Goal: Task Accomplishment & Management: Use online tool/utility

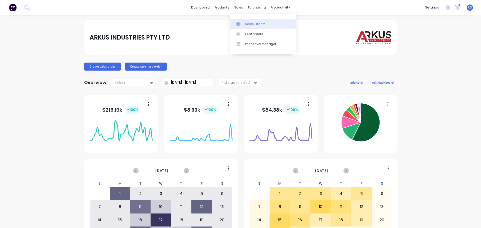
click at [248, 24] on div "Sales Orders" at bounding box center [255, 24] width 21 height 5
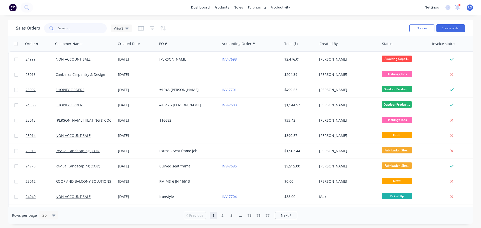
click at [79, 30] on input "text" at bounding box center [82, 28] width 49 height 10
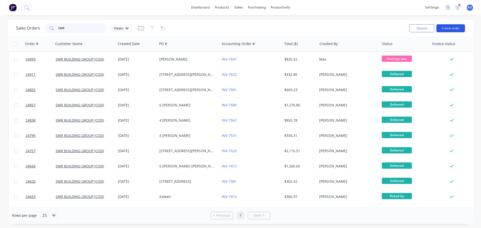
type input "SMR"
click at [447, 30] on button "Create order" at bounding box center [450, 28] width 29 height 8
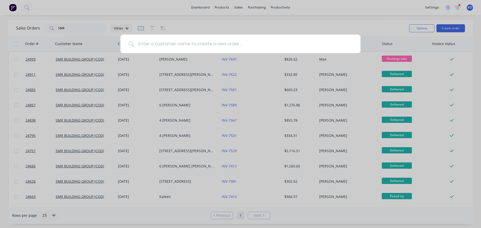
click at [164, 42] on input at bounding box center [243, 44] width 218 height 19
type input "SMR"
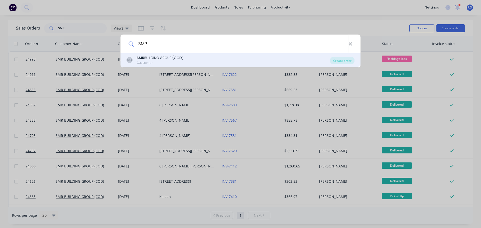
click at [165, 59] on div "SMR BUILDING GROUP (COD)" at bounding box center [159, 57] width 47 height 5
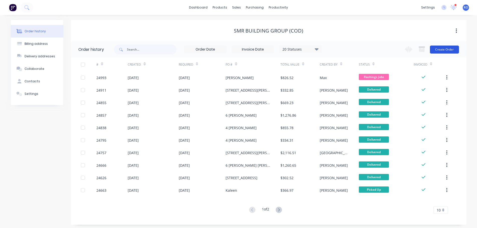
click at [435, 48] on button "Create Order" at bounding box center [444, 50] width 29 height 8
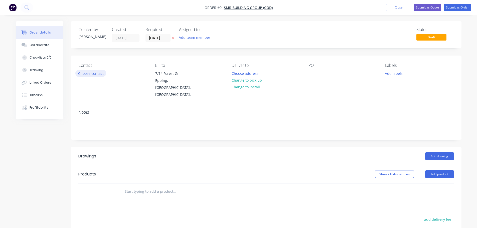
click at [84, 73] on button "Choose contact" at bounding box center [90, 73] width 31 height 7
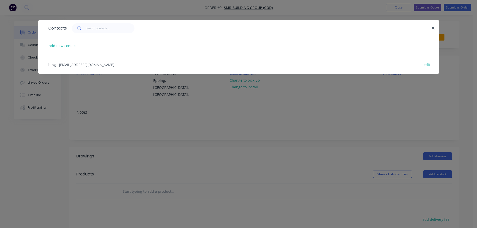
click at [84, 64] on span "- [EMAIL_ADDRESS][DOMAIN_NAME] -" at bounding box center [87, 64] width 60 height 5
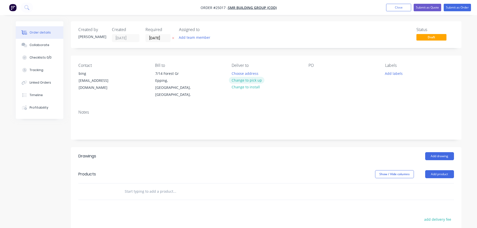
click at [242, 80] on button "Change to pick up" at bounding box center [247, 80] width 36 height 7
click at [311, 73] on div at bounding box center [312, 73] width 8 height 7
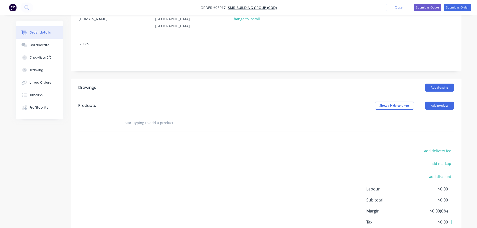
scroll to position [75, 0]
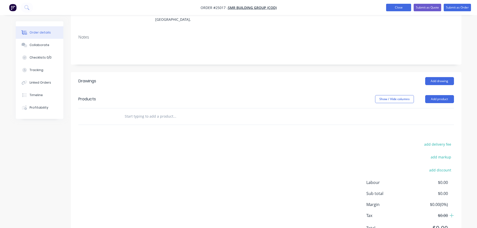
click at [402, 5] on button "Close" at bounding box center [398, 8] width 25 height 8
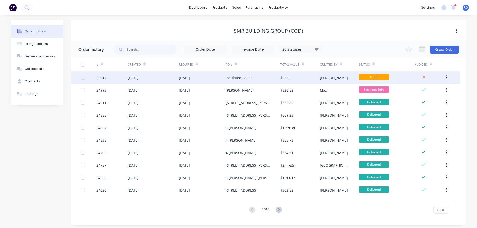
click at [447, 76] on icon "button" at bounding box center [446, 78] width 1 height 6
click at [415, 91] on div "Archive" at bounding box center [429, 90] width 39 height 7
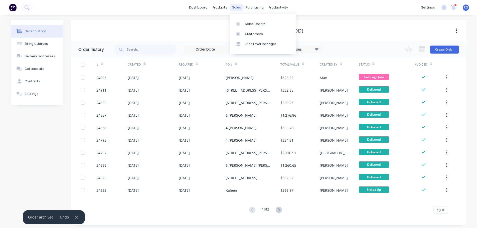
click at [235, 9] on div "sales" at bounding box center [237, 8] width 14 height 8
click at [244, 26] on link "Sales Orders" at bounding box center [263, 24] width 66 height 10
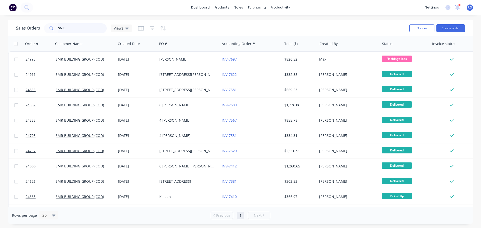
drag, startPoint x: 68, startPoint y: 25, endPoint x: 42, endPoint y: 26, distance: 26.1
click at [42, 26] on div "Sales Orders SMR Views" at bounding box center [74, 28] width 116 height 10
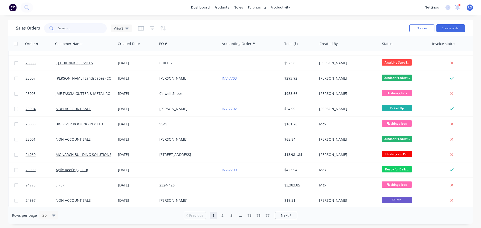
scroll to position [229, 0]
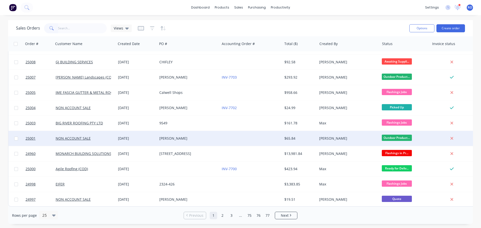
click at [158, 138] on div "[PERSON_NAME]" at bounding box center [188, 138] width 62 height 15
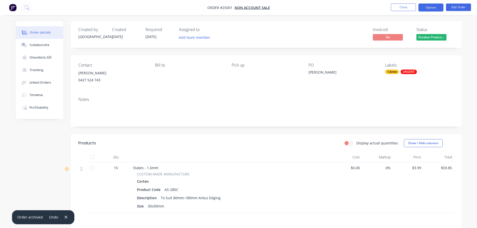
click at [424, 10] on button "Options" at bounding box center [430, 8] width 25 height 8
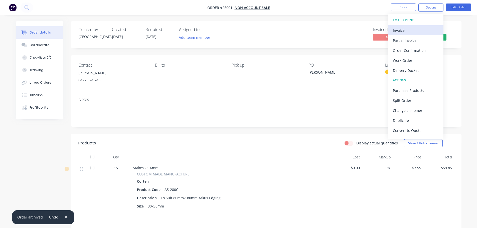
click at [408, 30] on div "Invoice" at bounding box center [416, 30] width 46 height 7
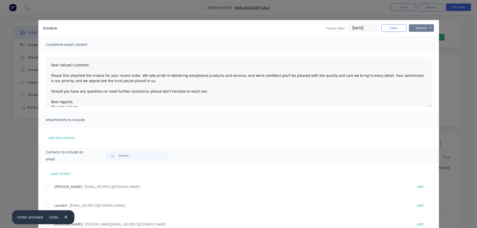
click at [417, 26] on button "Options" at bounding box center [421, 28] width 25 height 8
click at [415, 47] on button "Print" at bounding box center [425, 45] width 32 height 8
click at [387, 28] on button "Close" at bounding box center [393, 28] width 25 height 8
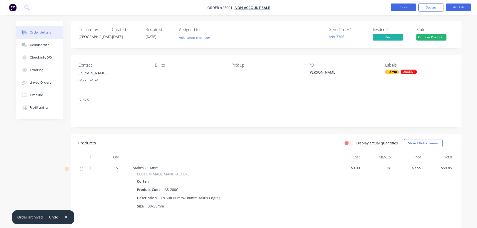
click at [406, 9] on button "Close" at bounding box center [403, 8] width 25 height 8
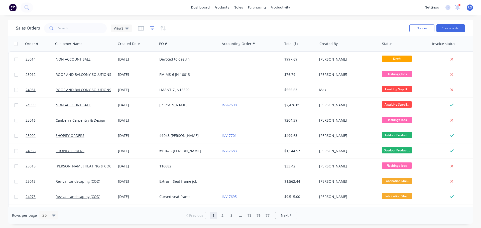
click at [152, 28] on icon "button" at bounding box center [151, 28] width 3 height 1
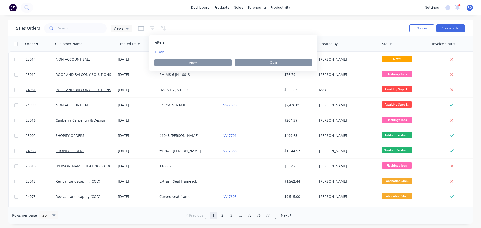
click at [156, 51] on icon "button" at bounding box center [155, 51] width 3 height 3
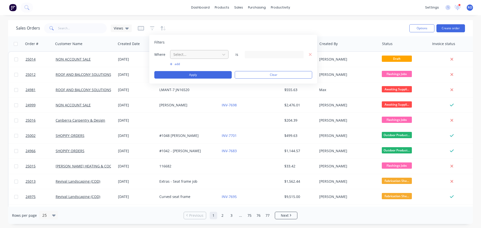
click at [197, 55] on div at bounding box center [195, 54] width 45 height 6
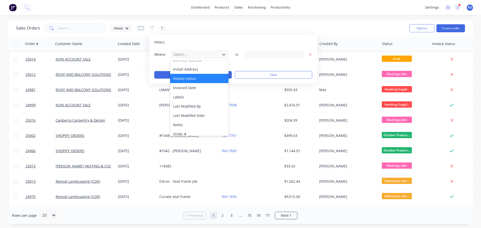
click at [193, 77] on div "Invoice status" at bounding box center [199, 78] width 58 height 9
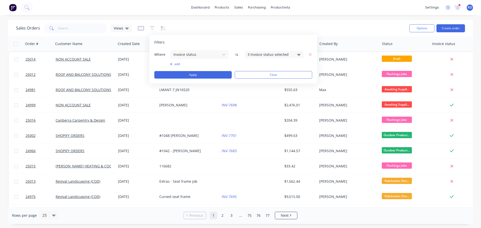
click at [266, 56] on div "3 Invoice status selected" at bounding box center [269, 54] width 45 height 5
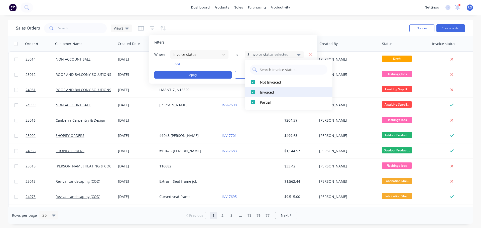
click at [254, 93] on div at bounding box center [253, 92] width 10 height 10
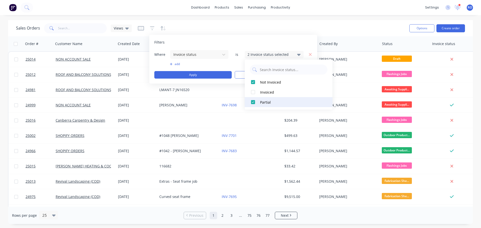
click at [254, 102] on div at bounding box center [253, 102] width 10 height 10
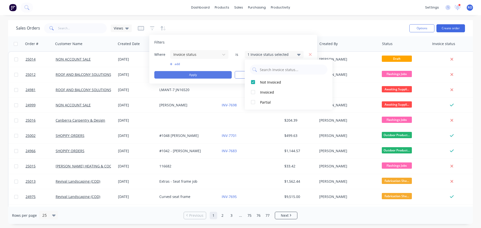
click at [210, 75] on button "Apply" at bounding box center [192, 75] width 77 height 8
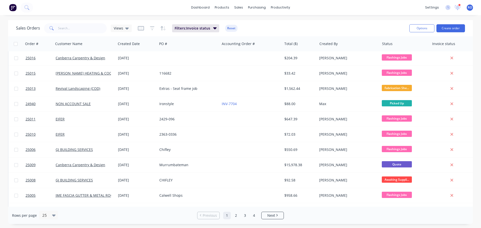
scroll to position [50, 0]
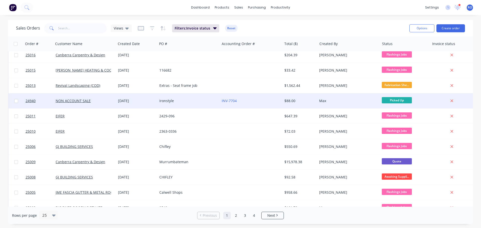
click at [243, 101] on div "INV-7704" at bounding box center [250, 100] width 56 height 5
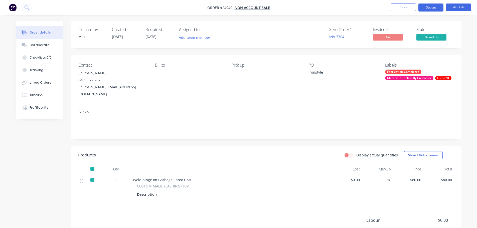
click at [424, 7] on button "Options" at bounding box center [430, 8] width 25 height 8
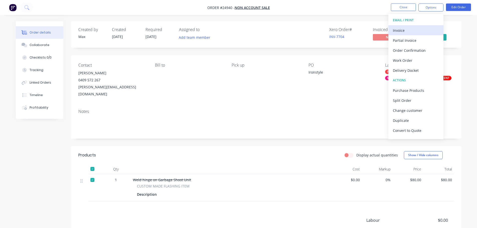
click at [411, 29] on div "Invoice" at bounding box center [416, 30] width 46 height 7
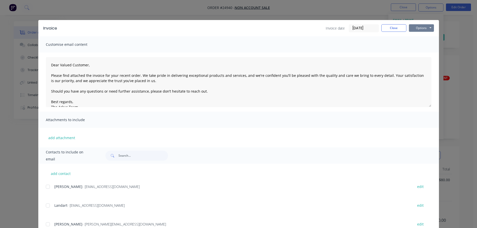
click at [415, 27] on button "Options" at bounding box center [421, 28] width 25 height 8
click at [414, 44] on button "Print" at bounding box center [425, 45] width 32 height 8
click at [383, 29] on button "Close" at bounding box center [393, 28] width 25 height 8
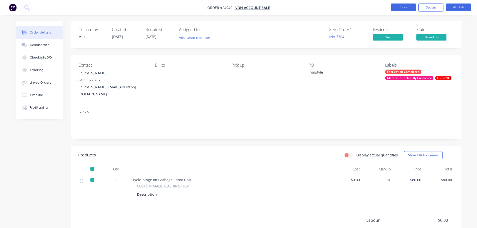
click at [395, 10] on button "Close" at bounding box center [403, 8] width 25 height 8
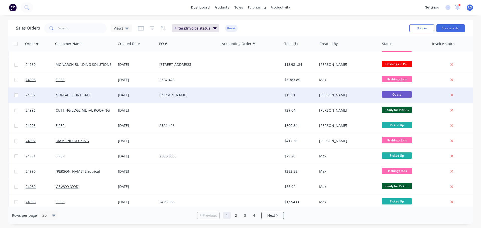
scroll to position [200, 0]
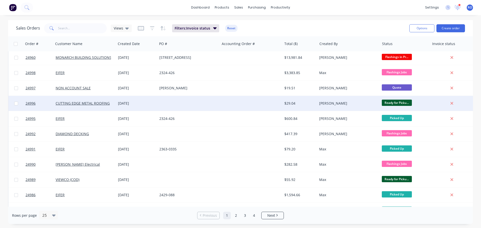
click at [331, 102] on div "[PERSON_NAME]" at bounding box center [347, 103] width 56 height 5
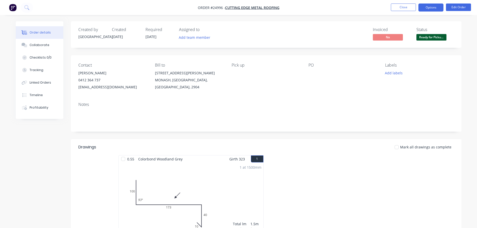
click at [423, 7] on button "Options" at bounding box center [430, 8] width 25 height 8
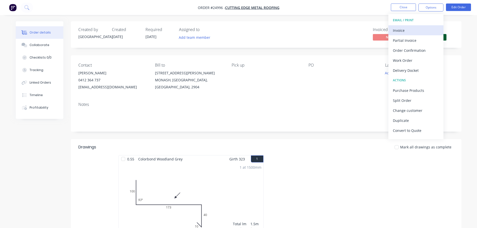
click at [396, 28] on div "Invoice" at bounding box center [416, 30] width 46 height 7
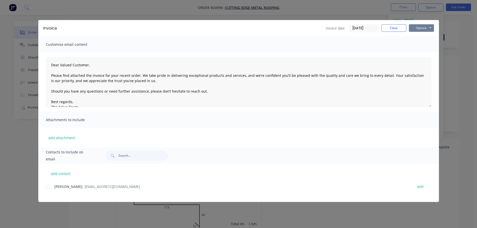
click at [415, 28] on button "Options" at bounding box center [421, 28] width 25 height 8
click at [417, 47] on button "Print" at bounding box center [425, 45] width 32 height 8
click at [400, 27] on button "Close" at bounding box center [393, 28] width 25 height 8
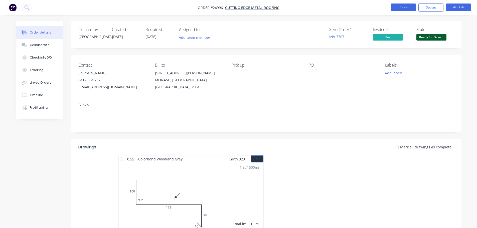
click at [398, 5] on button "Close" at bounding box center [403, 8] width 25 height 8
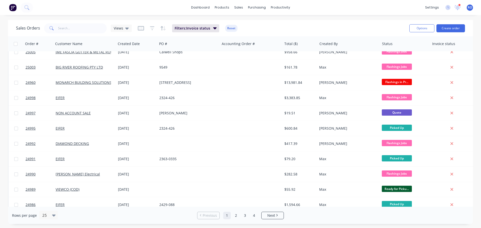
scroll to position [200, 0]
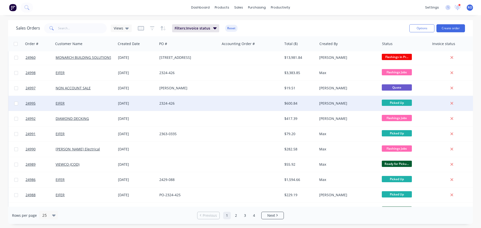
click at [308, 102] on div "$600.84" at bounding box center [298, 103] width 29 height 5
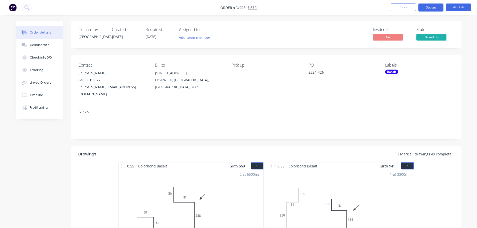
click at [431, 8] on button "Options" at bounding box center [430, 8] width 25 height 8
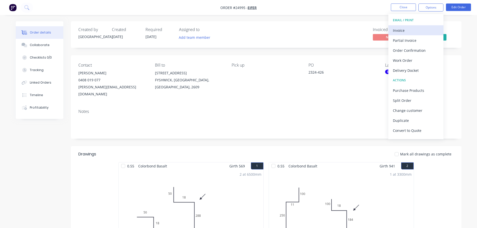
click at [409, 31] on div "Invoice" at bounding box center [416, 30] width 46 height 7
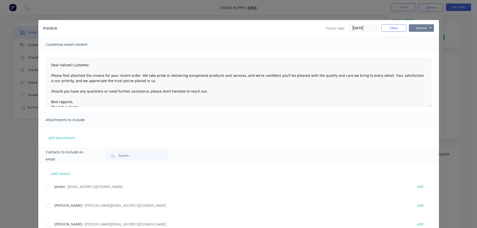
click at [416, 27] on button "Options" at bounding box center [421, 28] width 25 height 8
click at [416, 48] on button "Print" at bounding box center [425, 45] width 32 height 8
click at [385, 28] on button "Close" at bounding box center [393, 28] width 25 height 8
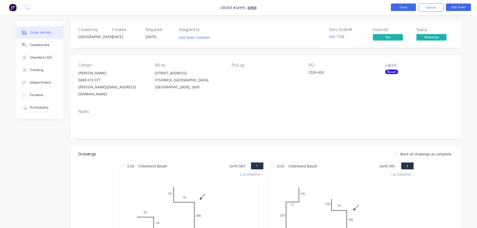
click at [395, 8] on button "Close" at bounding box center [403, 8] width 25 height 8
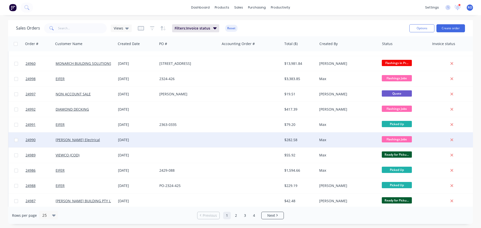
scroll to position [200, 0]
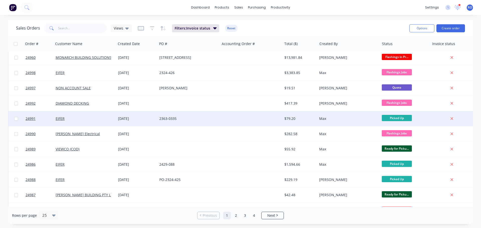
click at [363, 120] on div "Max" at bounding box center [347, 118] width 56 height 5
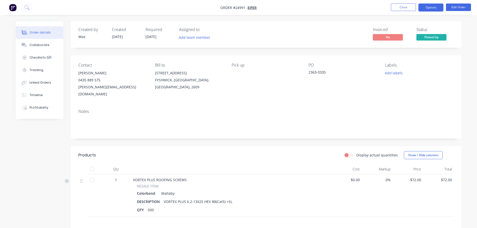
click at [432, 7] on button "Options" at bounding box center [430, 8] width 25 height 8
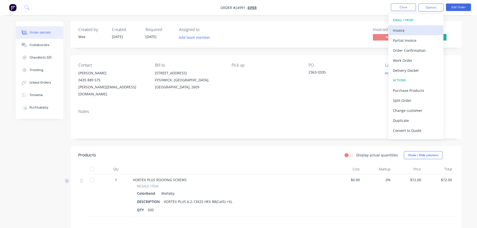
click at [405, 29] on div "Invoice" at bounding box center [416, 30] width 46 height 7
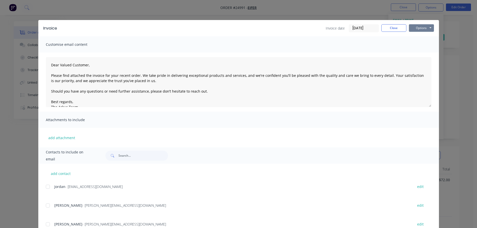
click at [411, 27] on button "Options" at bounding box center [421, 28] width 25 height 8
click at [412, 47] on button "Print" at bounding box center [425, 45] width 32 height 8
click at [382, 29] on button "Close" at bounding box center [393, 28] width 25 height 8
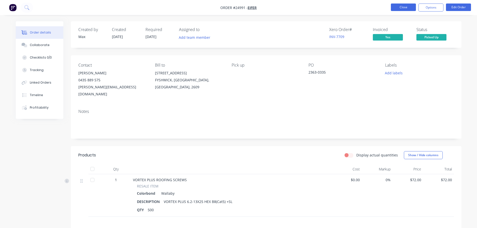
click at [399, 7] on button "Close" at bounding box center [403, 8] width 25 height 8
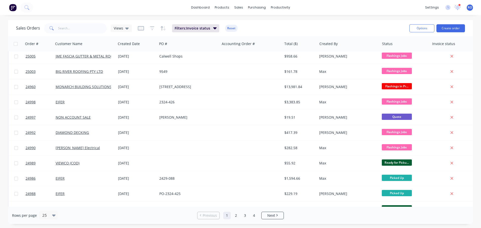
scroll to position [229, 0]
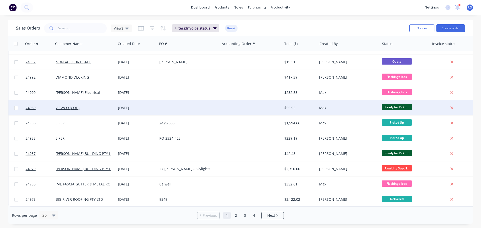
click at [333, 102] on div "Max" at bounding box center [348, 107] width 62 height 15
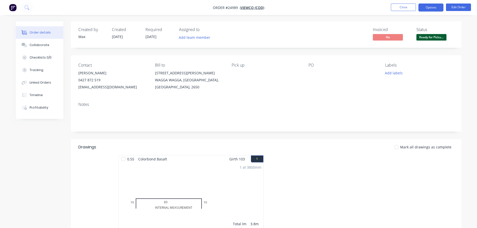
click at [430, 7] on button "Options" at bounding box center [430, 8] width 25 height 8
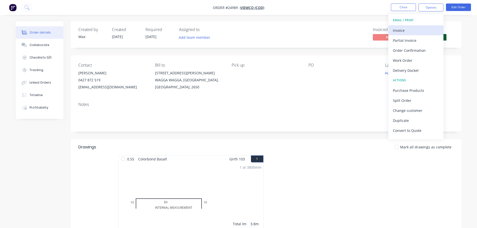
click at [418, 27] on div "Invoice" at bounding box center [416, 30] width 46 height 7
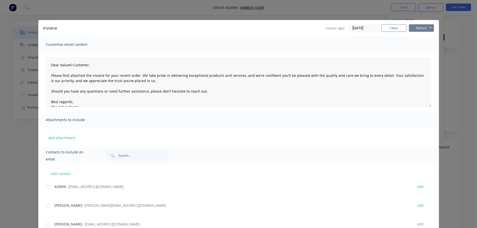
click at [418, 26] on button "Options" at bounding box center [421, 28] width 25 height 8
click at [419, 43] on button "Print" at bounding box center [425, 45] width 32 height 8
click at [390, 27] on button "Close" at bounding box center [393, 28] width 25 height 8
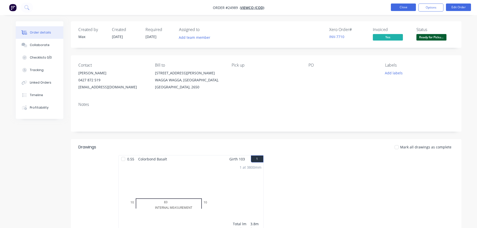
click at [404, 7] on button "Close" at bounding box center [403, 8] width 25 height 8
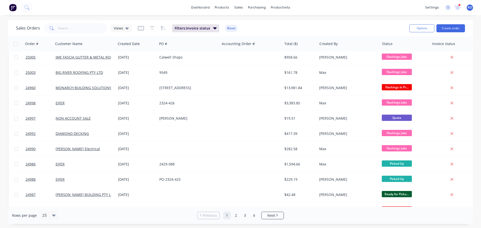
scroll to position [225, 0]
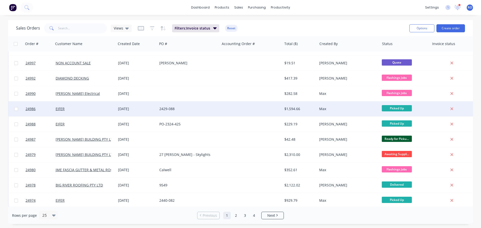
click at [304, 110] on div "$1,594.66" at bounding box center [298, 108] width 29 height 5
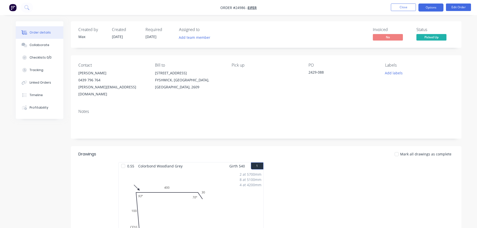
click at [424, 8] on button "Options" at bounding box center [430, 8] width 25 height 8
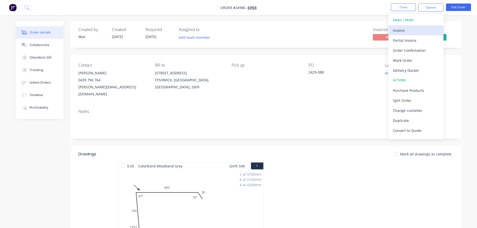
click at [413, 30] on div "Invoice" at bounding box center [416, 30] width 46 height 7
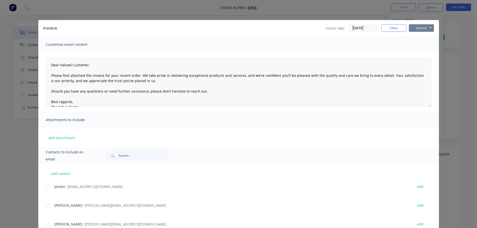
click at [418, 30] on button "Options" at bounding box center [421, 28] width 25 height 8
click at [419, 45] on button "Print" at bounding box center [425, 45] width 32 height 8
click at [381, 25] on button "Close" at bounding box center [393, 28] width 25 height 8
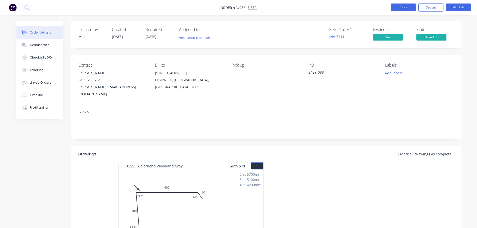
click at [394, 8] on button "Close" at bounding box center [403, 8] width 25 height 8
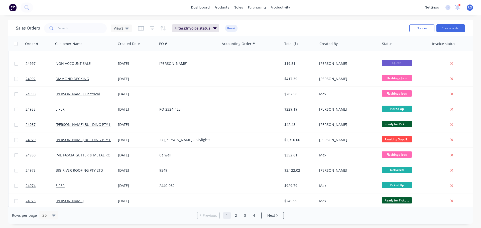
scroll to position [225, 0]
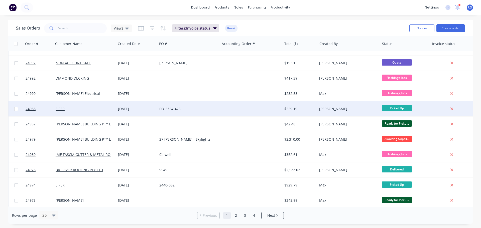
click at [354, 108] on div "[PERSON_NAME]" at bounding box center [347, 108] width 56 height 5
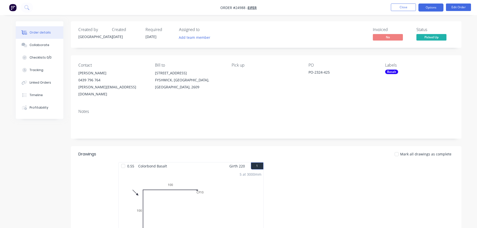
click at [430, 5] on button "Options" at bounding box center [430, 8] width 25 height 8
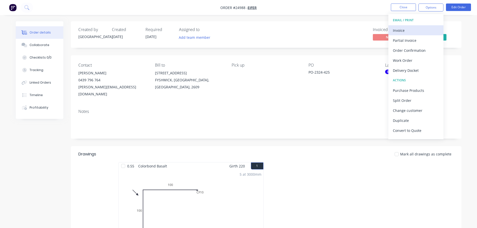
click at [400, 30] on div "Invoice" at bounding box center [416, 30] width 46 height 7
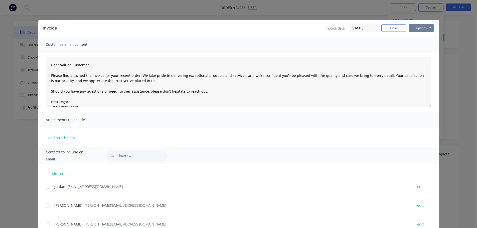
click at [422, 29] on button "Options" at bounding box center [421, 28] width 25 height 8
click at [419, 47] on button "Print" at bounding box center [425, 45] width 32 height 8
click at [389, 29] on button "Close" at bounding box center [393, 28] width 25 height 8
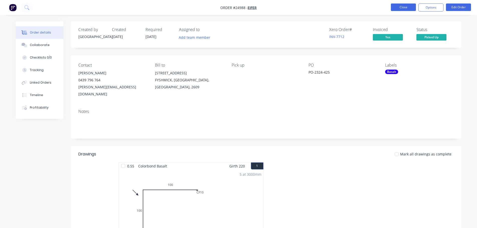
click at [401, 5] on button "Close" at bounding box center [403, 8] width 25 height 8
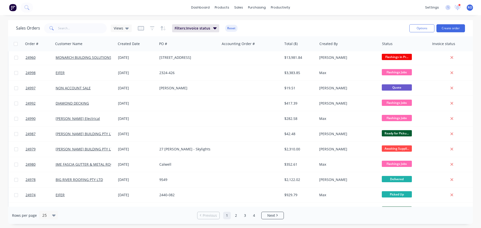
scroll to position [229, 0]
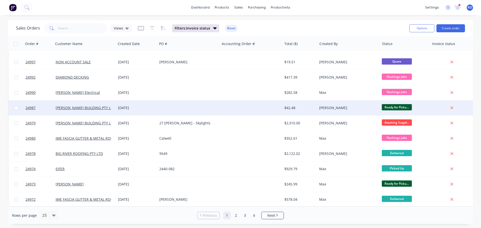
click at [359, 110] on div "[PERSON_NAME]" at bounding box center [348, 107] width 62 height 15
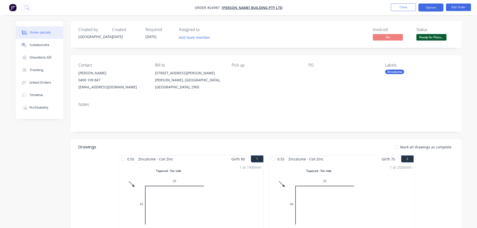
click at [429, 7] on button "Options" at bounding box center [430, 8] width 25 height 8
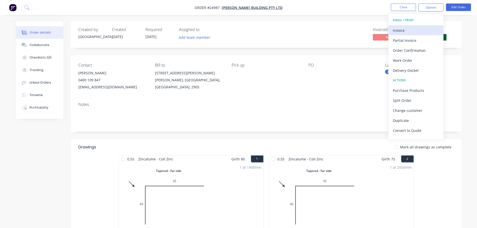
click at [412, 28] on div "Invoice" at bounding box center [416, 30] width 46 height 7
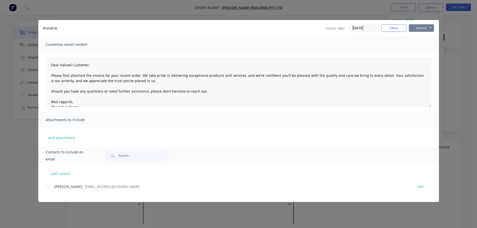
click at [417, 27] on button "Options" at bounding box center [421, 28] width 25 height 8
click at [421, 48] on button "Print" at bounding box center [425, 45] width 32 height 8
click at [387, 28] on button "Close" at bounding box center [393, 28] width 25 height 8
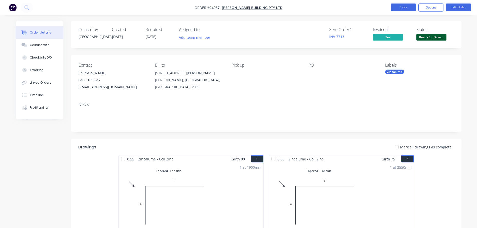
click at [396, 7] on button "Close" at bounding box center [403, 8] width 25 height 8
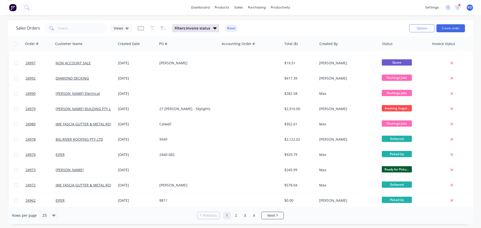
scroll to position [229, 0]
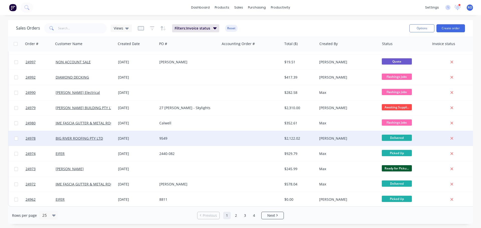
click at [312, 136] on div "$2,122.02" at bounding box center [298, 138] width 29 height 5
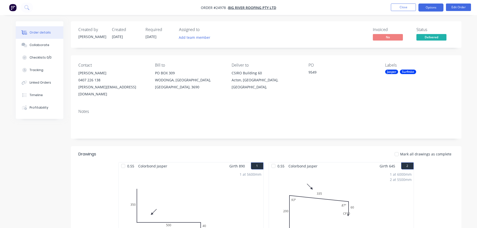
click at [428, 6] on button "Options" at bounding box center [430, 8] width 25 height 8
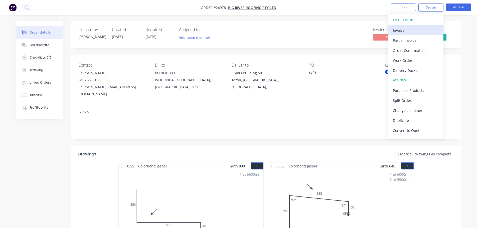
click at [420, 29] on div "Invoice" at bounding box center [416, 30] width 46 height 7
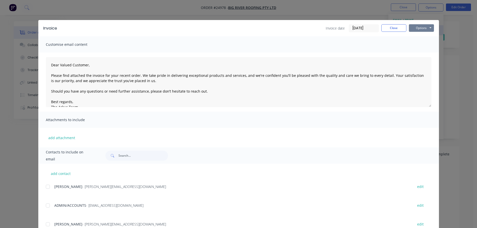
click at [420, 29] on button "Options" at bounding box center [421, 28] width 25 height 8
click at [412, 48] on button "Print" at bounding box center [425, 45] width 32 height 8
click at [388, 25] on button "Close" at bounding box center [393, 28] width 25 height 8
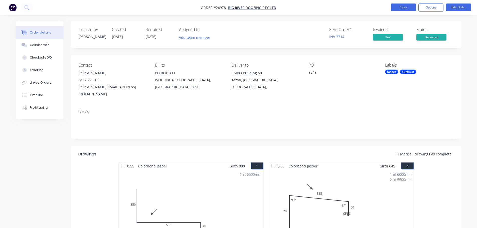
click at [399, 8] on button "Close" at bounding box center [403, 8] width 25 height 8
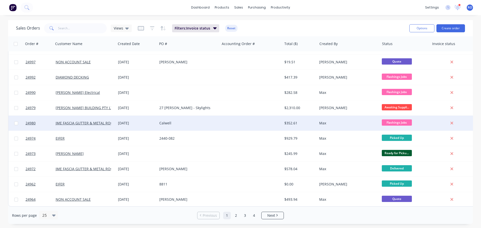
scroll to position [229, 0]
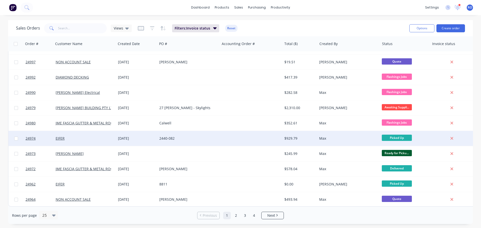
click at [285, 139] on div "$929.79" at bounding box center [299, 138] width 35 height 15
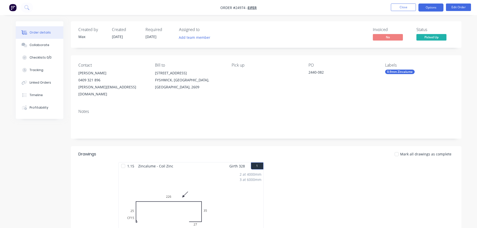
click at [419, 10] on button "Options" at bounding box center [430, 8] width 25 height 8
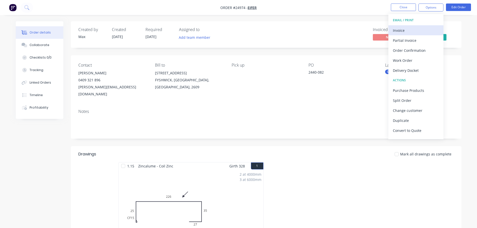
click at [401, 30] on div "Invoice" at bounding box center [416, 30] width 46 height 7
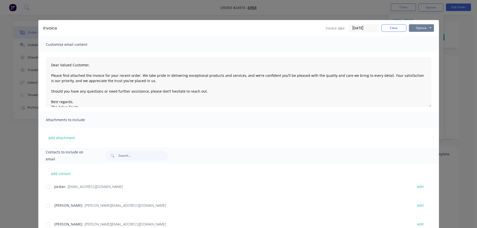
click at [417, 25] on button "Options" at bounding box center [421, 28] width 25 height 8
click at [419, 46] on button "Print" at bounding box center [425, 45] width 32 height 8
click at [388, 29] on button "Close" at bounding box center [393, 28] width 25 height 8
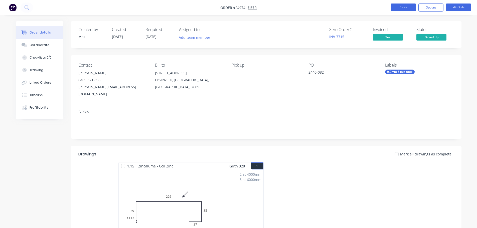
click at [409, 8] on button "Close" at bounding box center [403, 8] width 25 height 8
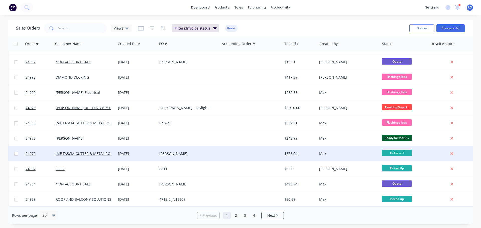
scroll to position [229, 0]
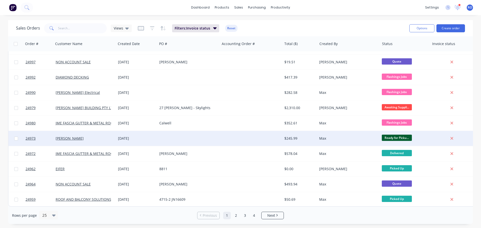
click at [299, 136] on div "$245.99" at bounding box center [298, 138] width 29 height 5
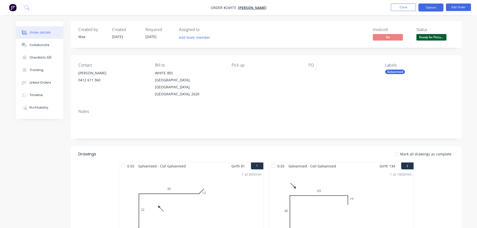
click at [430, 8] on button "Options" at bounding box center [430, 8] width 25 height 8
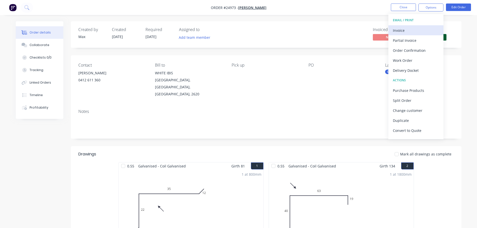
click at [417, 28] on div "Invoice" at bounding box center [416, 30] width 46 height 7
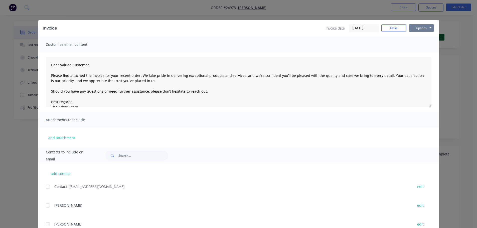
click at [424, 29] on button "Options" at bounding box center [421, 28] width 25 height 8
click at [422, 45] on button "Print" at bounding box center [425, 45] width 32 height 8
click at [383, 26] on button "Close" at bounding box center [393, 28] width 25 height 8
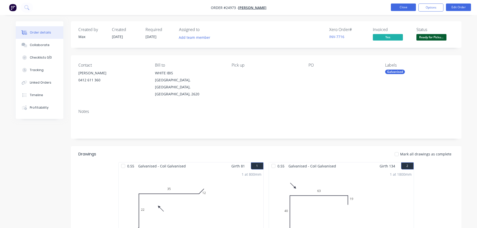
click at [400, 7] on button "Close" at bounding box center [403, 8] width 25 height 8
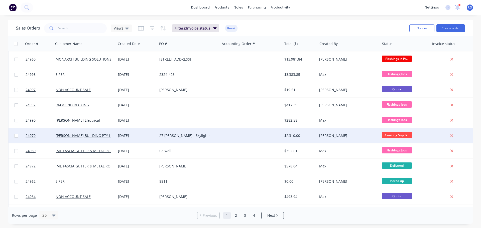
scroll to position [229, 0]
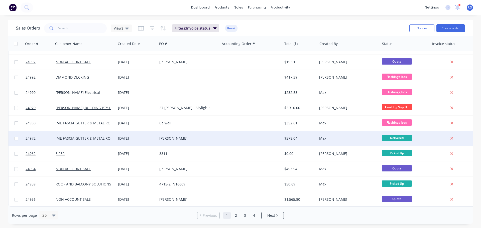
click at [323, 138] on div "Max" at bounding box center [347, 138] width 56 height 5
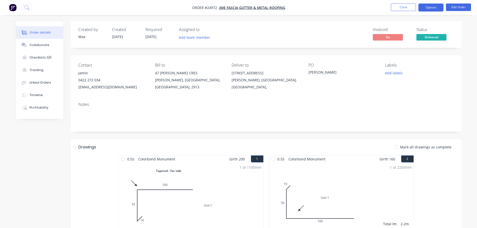
click at [432, 9] on button "Options" at bounding box center [430, 8] width 25 height 8
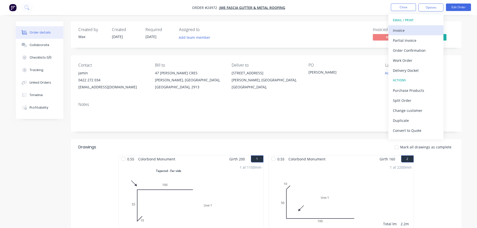
click at [411, 28] on div "Invoice" at bounding box center [416, 30] width 46 height 7
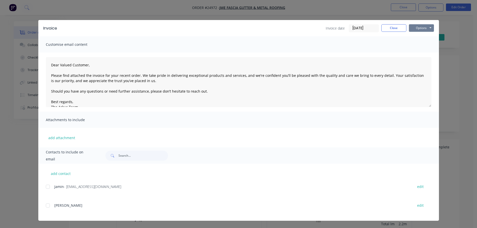
click at [424, 28] on button "Options" at bounding box center [421, 28] width 25 height 8
click at [424, 46] on button "Print" at bounding box center [425, 45] width 32 height 8
click at [387, 27] on button "Close" at bounding box center [393, 28] width 25 height 8
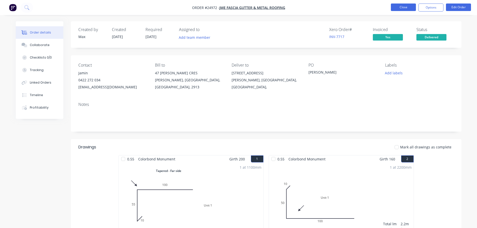
click at [398, 7] on button "Close" at bounding box center [403, 8] width 25 height 8
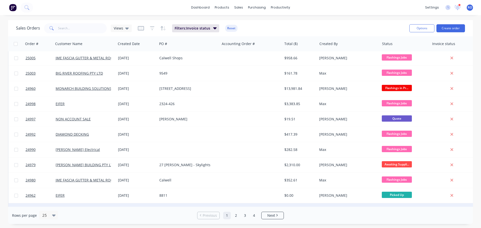
scroll to position [229, 0]
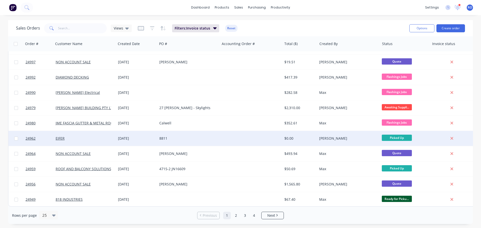
click at [325, 136] on div "[PERSON_NAME]" at bounding box center [347, 138] width 56 height 5
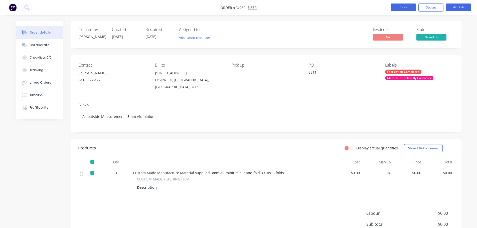
click at [400, 9] on button "Close" at bounding box center [403, 8] width 25 height 8
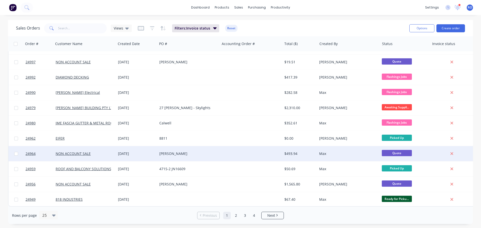
scroll to position [229, 0]
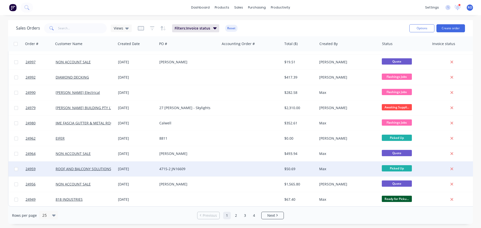
click at [328, 166] on div "Max" at bounding box center [347, 168] width 56 height 5
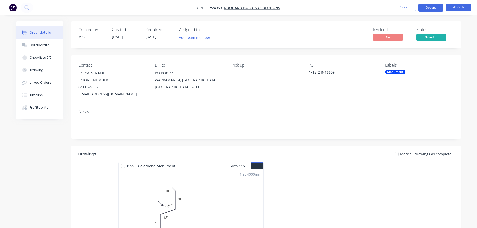
click at [426, 11] on button "Options" at bounding box center [430, 8] width 25 height 8
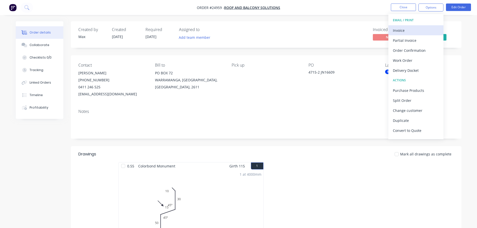
click at [405, 28] on div "Invoice" at bounding box center [416, 30] width 46 height 7
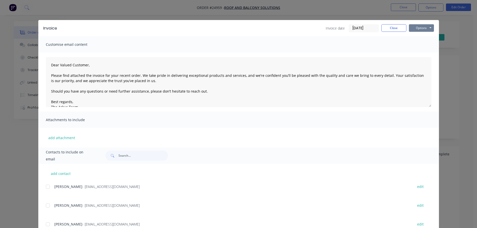
click at [420, 26] on button "Options" at bounding box center [421, 28] width 25 height 8
click at [423, 46] on button "Print" at bounding box center [425, 45] width 32 height 8
click at [388, 28] on button "Close" at bounding box center [393, 28] width 25 height 8
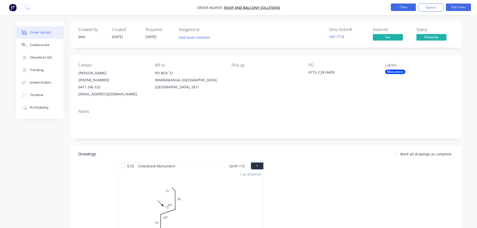
click at [401, 9] on button "Close" at bounding box center [403, 8] width 25 height 8
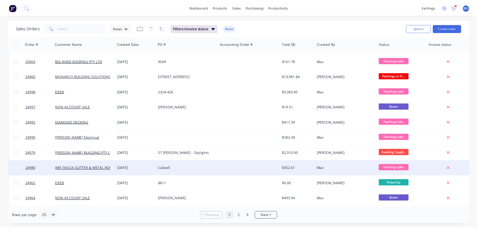
scroll to position [229, 0]
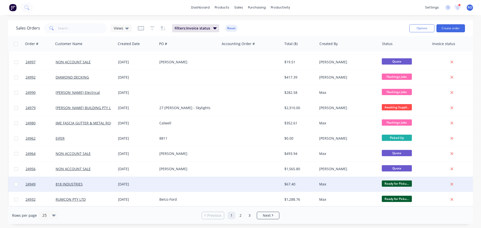
click at [324, 182] on div "Max" at bounding box center [347, 184] width 56 height 5
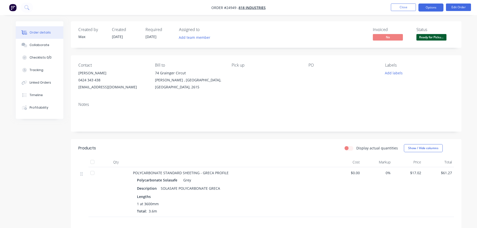
click at [437, 9] on button "Options" at bounding box center [430, 8] width 25 height 8
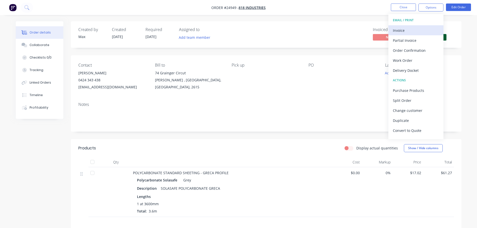
click at [415, 31] on div "Invoice" at bounding box center [416, 30] width 46 height 7
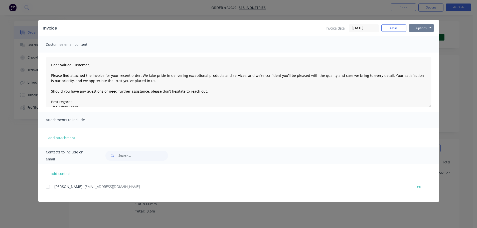
click at [418, 26] on button "Options" at bounding box center [421, 28] width 25 height 8
click at [420, 44] on button "Print" at bounding box center [425, 45] width 32 height 8
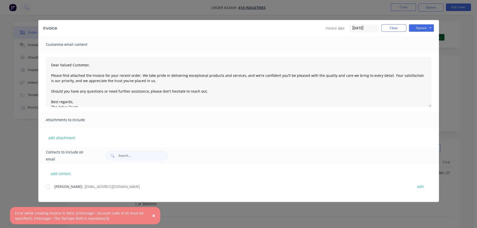
click at [153, 216] on span "×" at bounding box center [153, 215] width 3 height 7
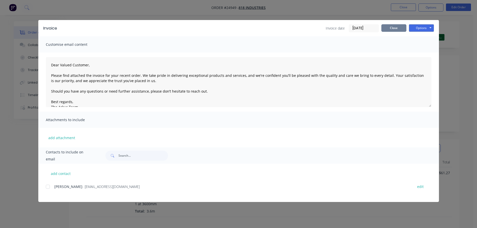
click at [390, 30] on button "Close" at bounding box center [393, 28] width 25 height 8
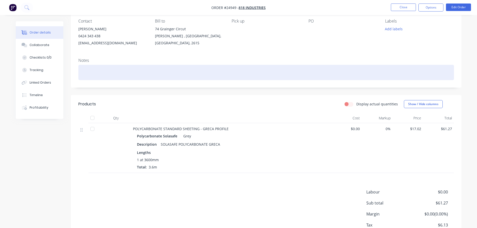
scroll to position [3, 0]
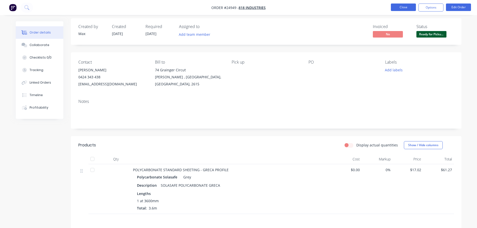
click at [405, 6] on button "Close" at bounding box center [403, 8] width 25 height 8
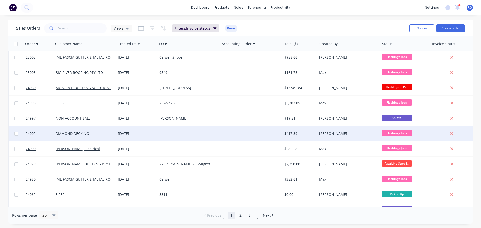
scroll to position [229, 0]
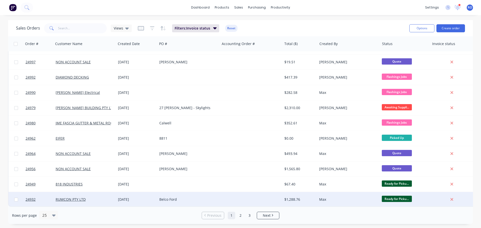
click at [359, 197] on div "Max" at bounding box center [347, 199] width 56 height 5
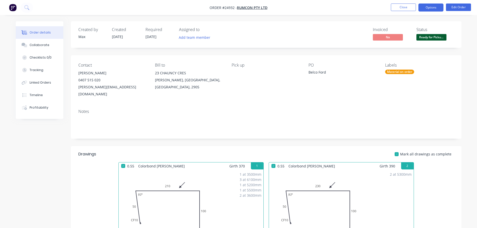
click at [429, 7] on button "Options" at bounding box center [430, 8] width 25 height 8
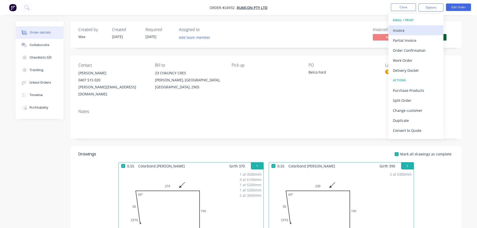
click at [419, 31] on div "Invoice" at bounding box center [416, 30] width 46 height 7
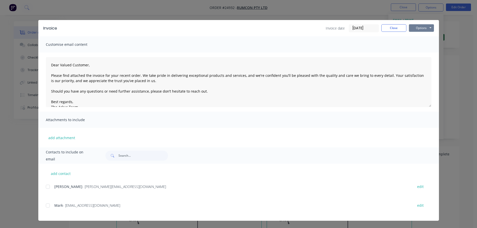
click at [423, 29] on button "Options" at bounding box center [421, 28] width 25 height 8
click at [421, 45] on button "Print" at bounding box center [425, 45] width 32 height 8
click at [391, 25] on button "Close" at bounding box center [393, 28] width 25 height 8
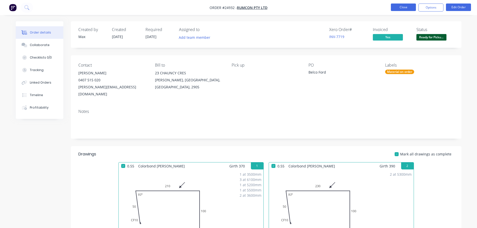
click at [401, 7] on button "Close" at bounding box center [403, 8] width 25 height 8
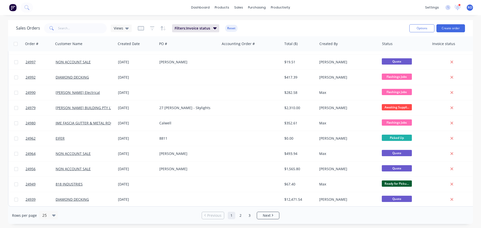
scroll to position [229, 0]
click at [261, 214] on link "Next" at bounding box center [268, 215] width 22 height 5
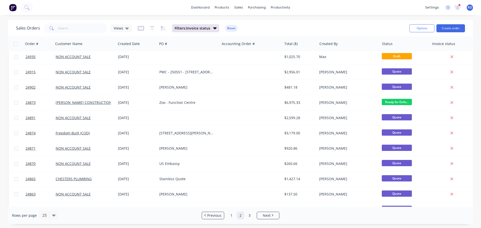
scroll to position [0, 0]
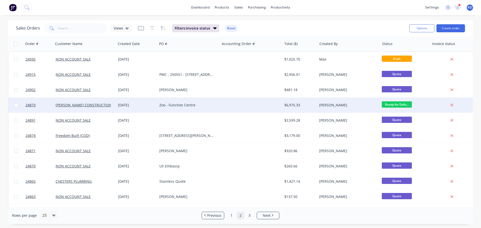
click at [290, 107] on div "$6,975.33" at bounding box center [298, 105] width 29 height 5
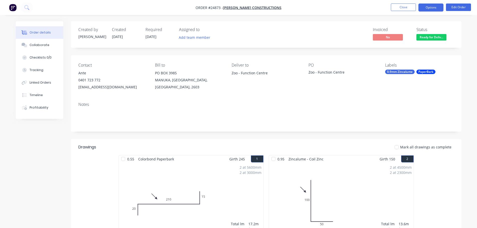
click at [425, 8] on button "Options" at bounding box center [430, 8] width 25 height 8
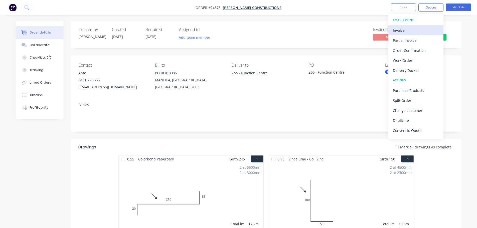
click at [415, 31] on div "Invoice" at bounding box center [416, 30] width 46 height 7
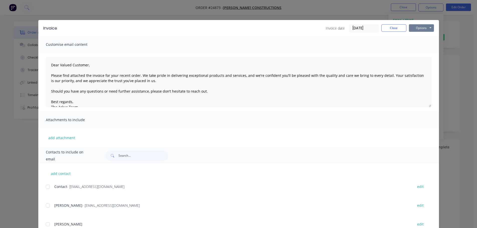
click at [417, 31] on button "Options" at bounding box center [421, 28] width 25 height 8
click at [417, 45] on button "Print" at bounding box center [425, 45] width 32 height 8
click at [392, 31] on button "Close" at bounding box center [393, 28] width 25 height 8
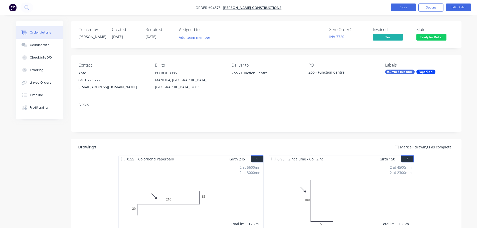
click at [399, 7] on button "Close" at bounding box center [403, 8] width 25 height 8
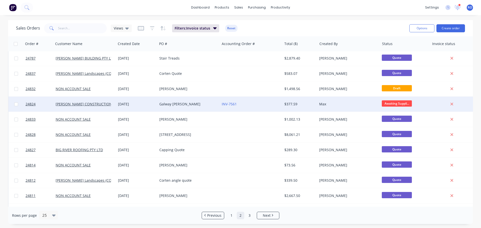
scroll to position [229, 0]
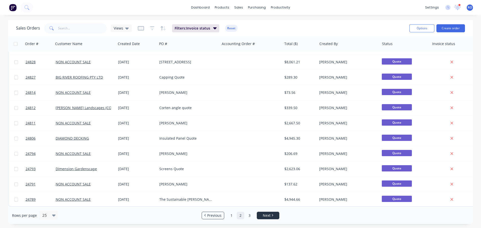
click at [261, 212] on li "Next" at bounding box center [268, 216] width 23 height 8
click at [267, 220] on div "Rows per page 25 Previous 1 2 3 Next" at bounding box center [240, 215] width 465 height 17
click at [268, 216] on span "Next" at bounding box center [267, 215] width 8 height 5
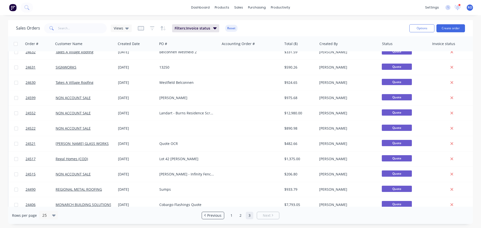
scroll to position [198, 0]
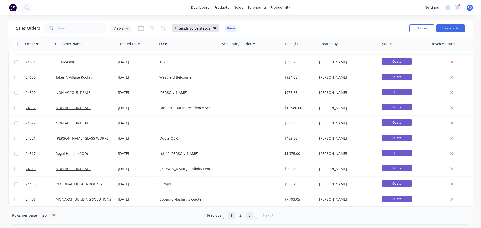
click at [231, 218] on link "1" at bounding box center [232, 216] width 8 height 8
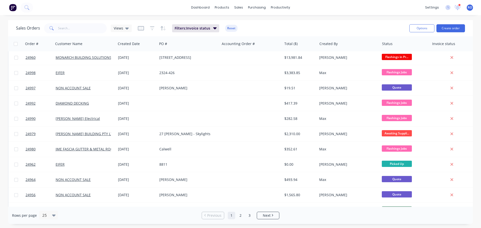
scroll to position [229, 0]
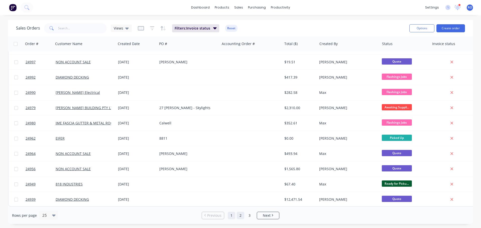
click at [240, 214] on link "2" at bounding box center [241, 216] width 8 height 8
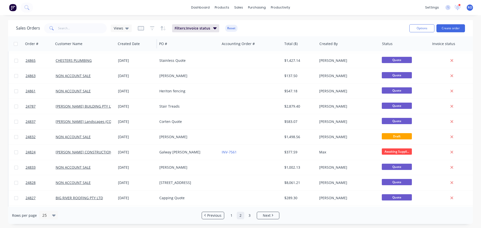
scroll to position [50, 0]
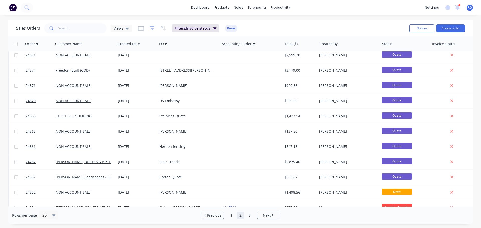
click at [153, 29] on icon "button" at bounding box center [152, 28] width 5 height 5
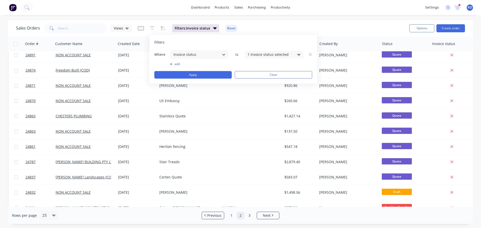
click at [172, 62] on button "add" at bounding box center [199, 64] width 59 height 4
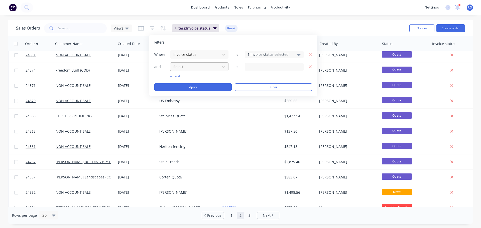
click at [184, 68] on div at bounding box center [195, 67] width 45 height 6
click at [255, 66] on div "17 Status selected" at bounding box center [269, 66] width 45 height 5
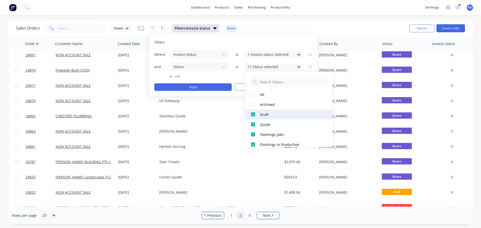
click at [254, 115] on div at bounding box center [253, 114] width 10 height 10
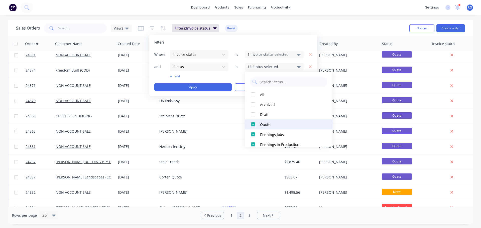
click at [252, 123] on div at bounding box center [253, 124] width 10 height 10
click at [231, 74] on div "Where Invoice status is 1 Invoice status selected and Status is 15 Status selec…" at bounding box center [233, 70] width 158 height 41
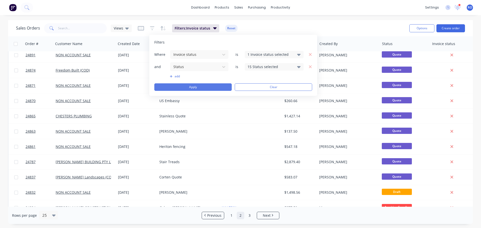
click at [222, 88] on button "Apply" at bounding box center [192, 87] width 77 height 8
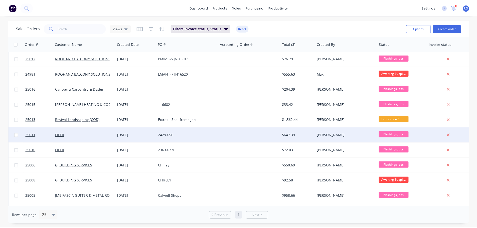
scroll to position [0, 0]
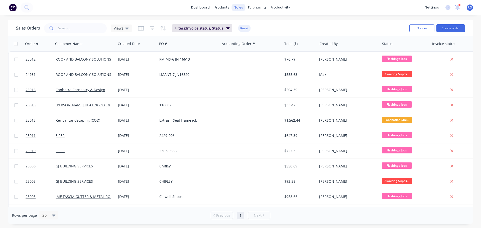
click at [238, 6] on div "sales" at bounding box center [239, 8] width 14 height 8
click at [248, 23] on div "Sales Orders" at bounding box center [257, 24] width 21 height 5
click at [87, 30] on input "text" at bounding box center [82, 28] width 49 height 10
click at [239, 26] on button "Reset" at bounding box center [244, 28] width 12 height 7
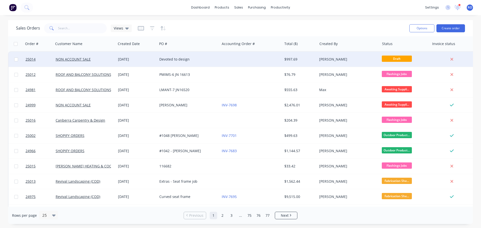
click at [165, 58] on div "Devoted to design" at bounding box center [187, 59] width 56 height 5
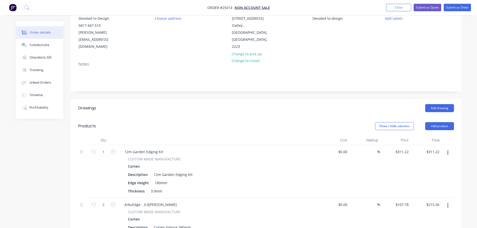
scroll to position [55, 0]
click at [442, 123] on button "Add product" at bounding box center [439, 127] width 29 height 8
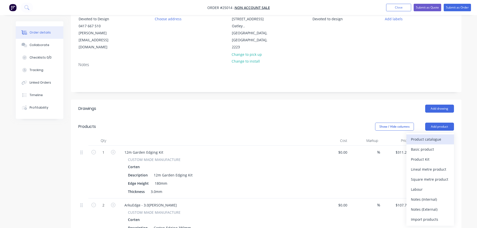
click at [432, 136] on div "Product catalogue" at bounding box center [430, 139] width 39 height 7
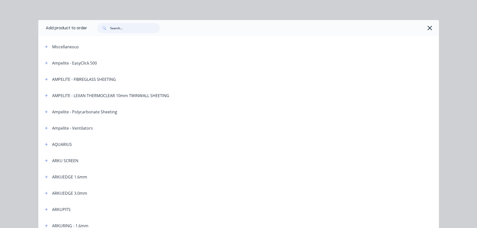
click at [124, 27] on input "text" at bounding box center [135, 28] width 50 height 10
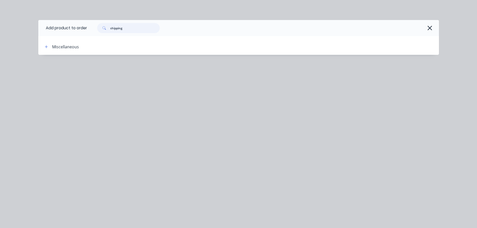
drag, startPoint x: 124, startPoint y: 29, endPoint x: 105, endPoint y: 28, distance: 19.3
click at [104, 29] on div "shipping" at bounding box center [128, 28] width 63 height 10
type input "delivery"
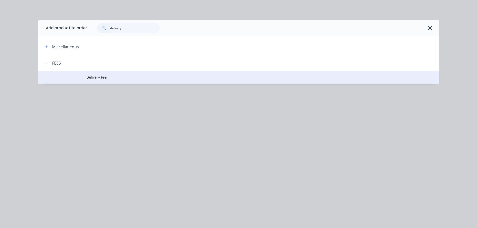
click at [99, 78] on span "Delivery Fee" at bounding box center [227, 77] width 282 height 5
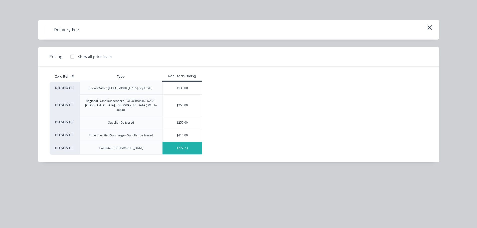
click at [181, 142] on div "$272.73" at bounding box center [182, 148] width 40 height 13
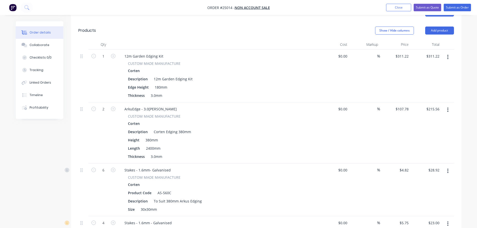
scroll to position [130, 0]
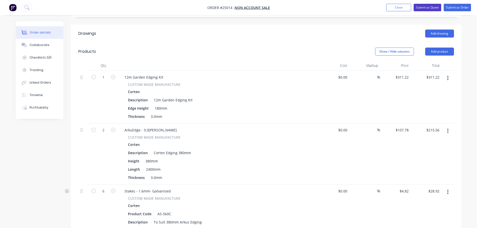
click at [437, 10] on button "Submit as Quote" at bounding box center [428, 8] width 28 height 8
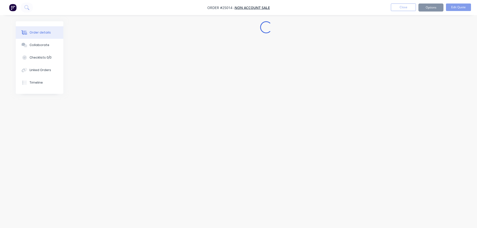
scroll to position [0, 0]
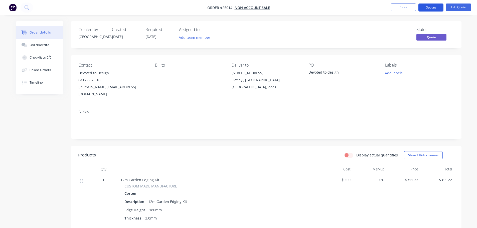
click at [425, 8] on button "Options" at bounding box center [430, 8] width 25 height 8
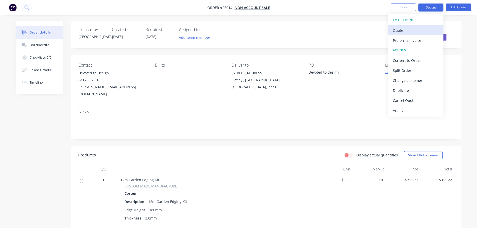
click at [416, 31] on div "Quote" at bounding box center [416, 30] width 46 height 7
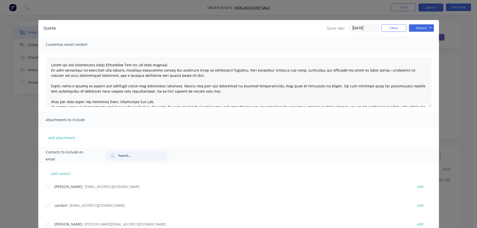
click at [122, 155] on input "text" at bounding box center [143, 156] width 50 height 10
type input "[PERSON_NAME]"
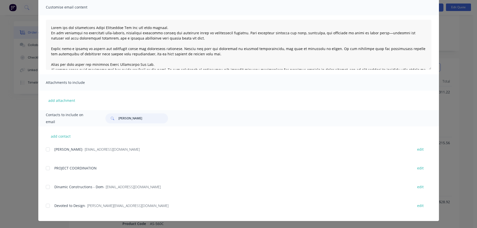
scroll to position [100, 0]
click at [46, 206] on div at bounding box center [48, 206] width 10 height 10
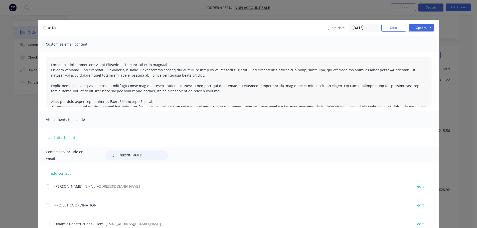
scroll to position [0, 0]
click at [418, 30] on button "Options" at bounding box center [421, 28] width 25 height 8
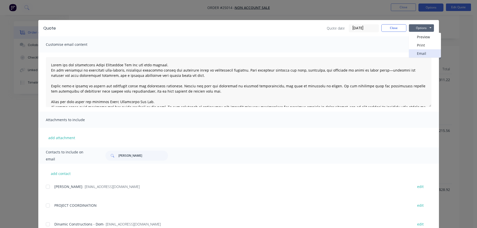
click at [417, 50] on button "Email" at bounding box center [425, 53] width 32 height 8
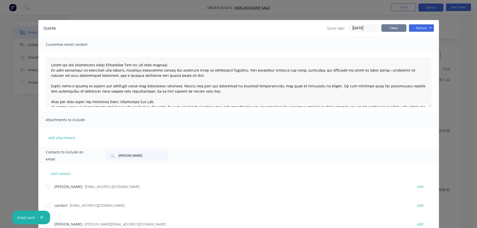
drag, startPoint x: 391, startPoint y: 31, endPoint x: 336, endPoint y: 25, distance: 54.6
click at [391, 30] on button "Close" at bounding box center [393, 28] width 25 height 8
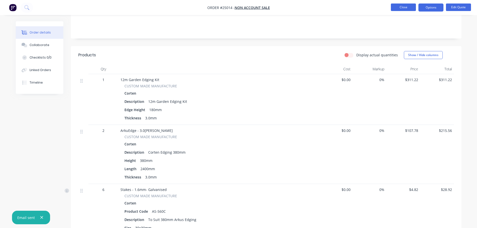
click at [395, 8] on button "Close" at bounding box center [403, 8] width 25 height 8
